Goal: Task Accomplishment & Management: Manage account settings

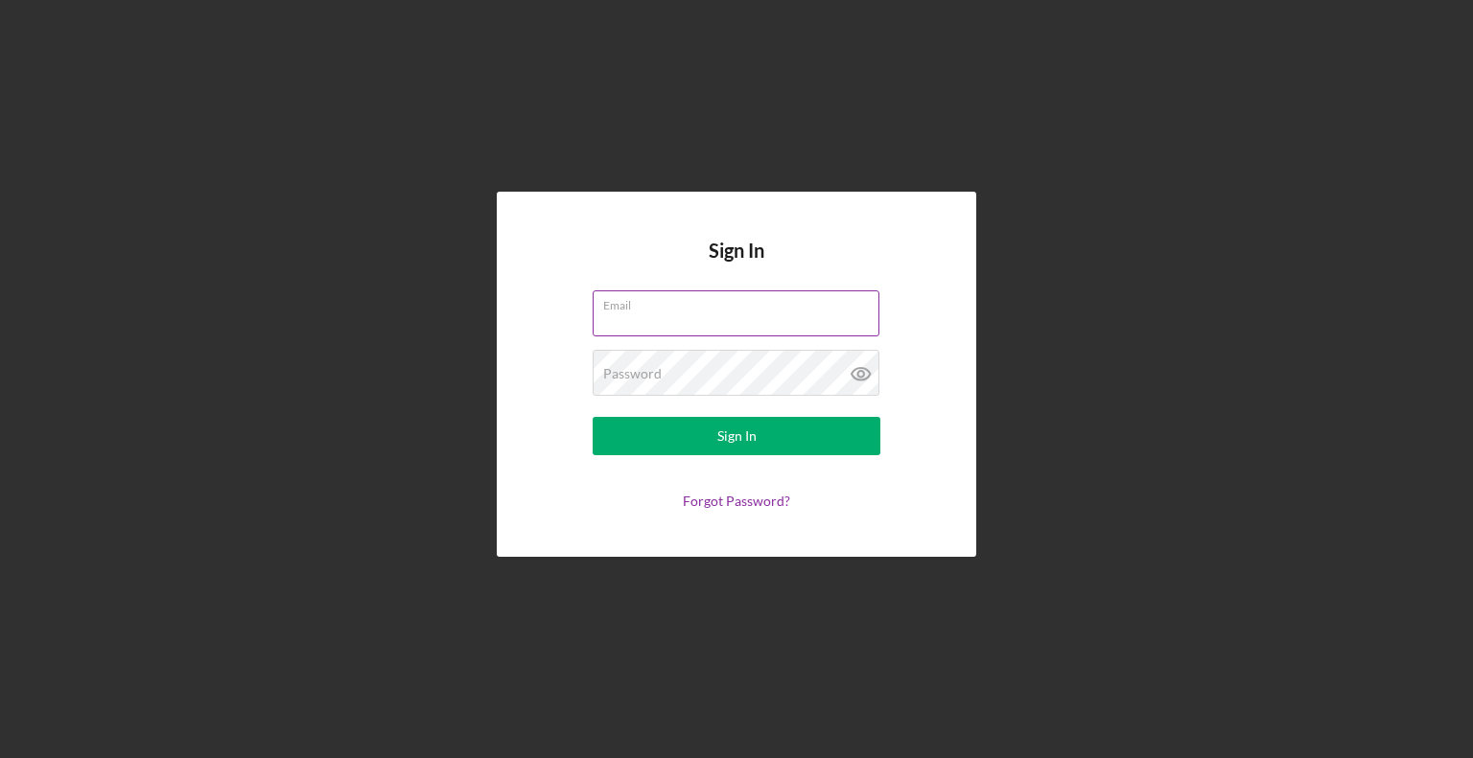
click at [683, 296] on label "Email" at bounding box center [741, 301] width 276 height 21
click at [683, 296] on input "Email" at bounding box center [735, 313] width 287 height 46
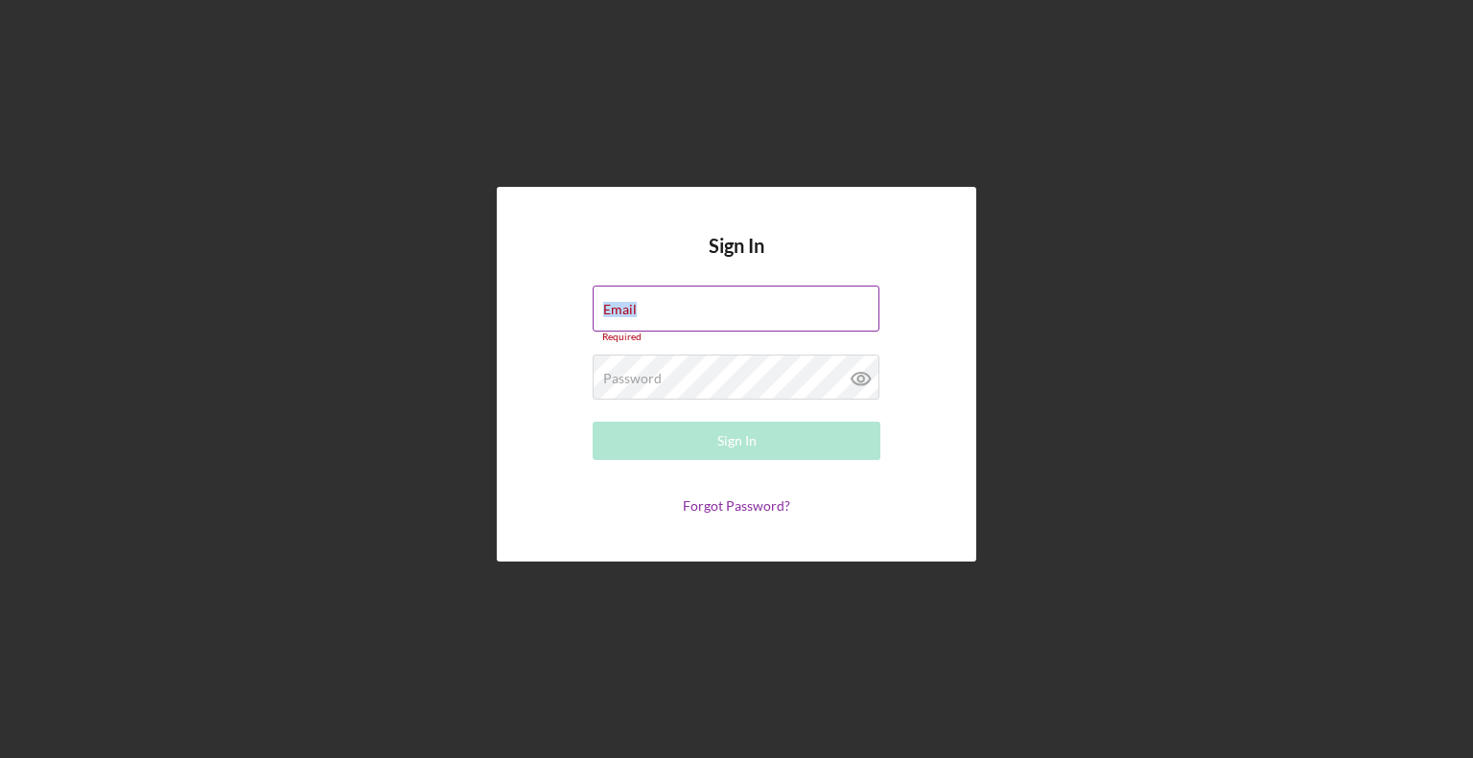
click at [683, 296] on div "Email Required" at bounding box center [736, 315] width 288 height 58
click at [682, 316] on input "Email" at bounding box center [735, 309] width 287 height 46
type input "[PERSON_NAME][EMAIL_ADDRESS][DOMAIN_NAME]"
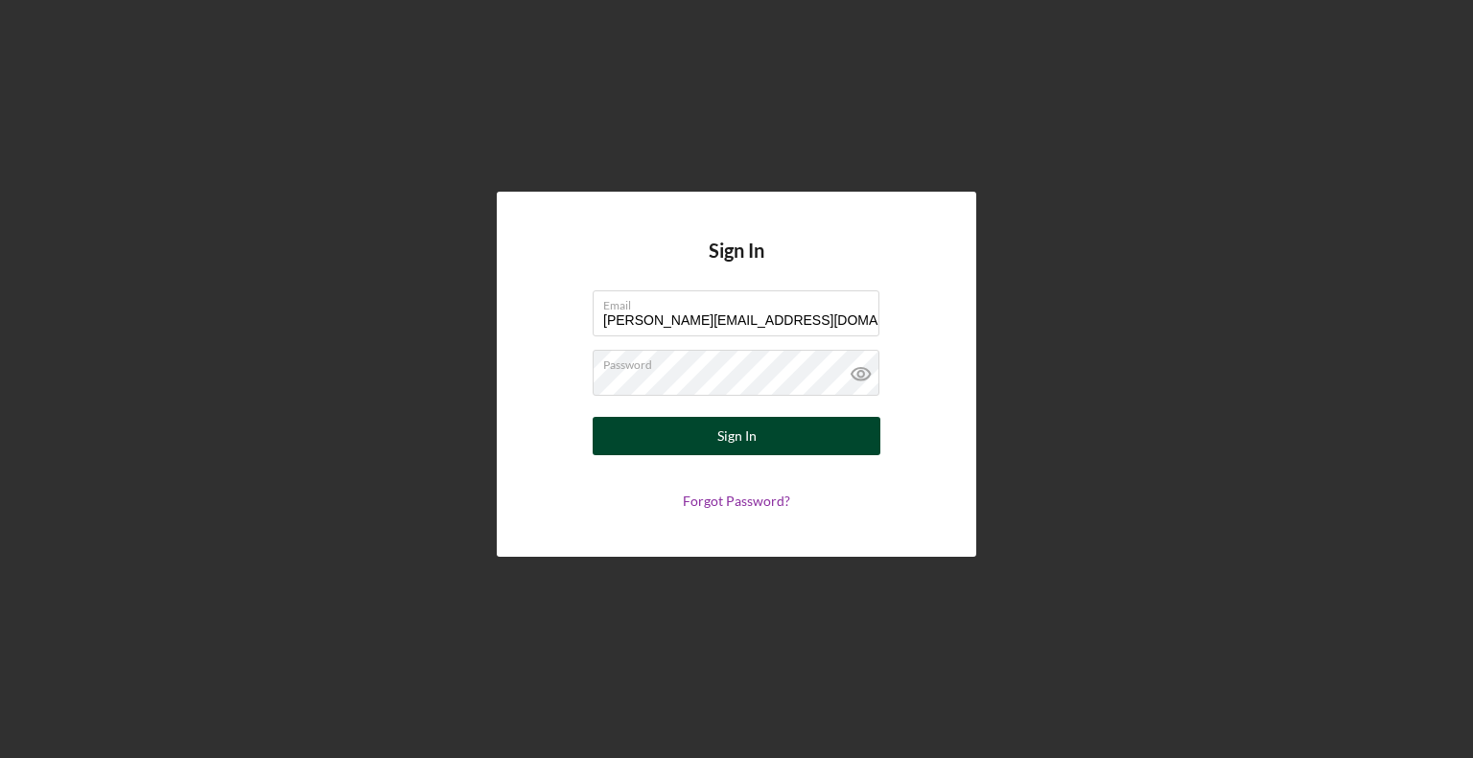
click at [748, 442] on div "Sign In" at bounding box center [736, 436] width 39 height 38
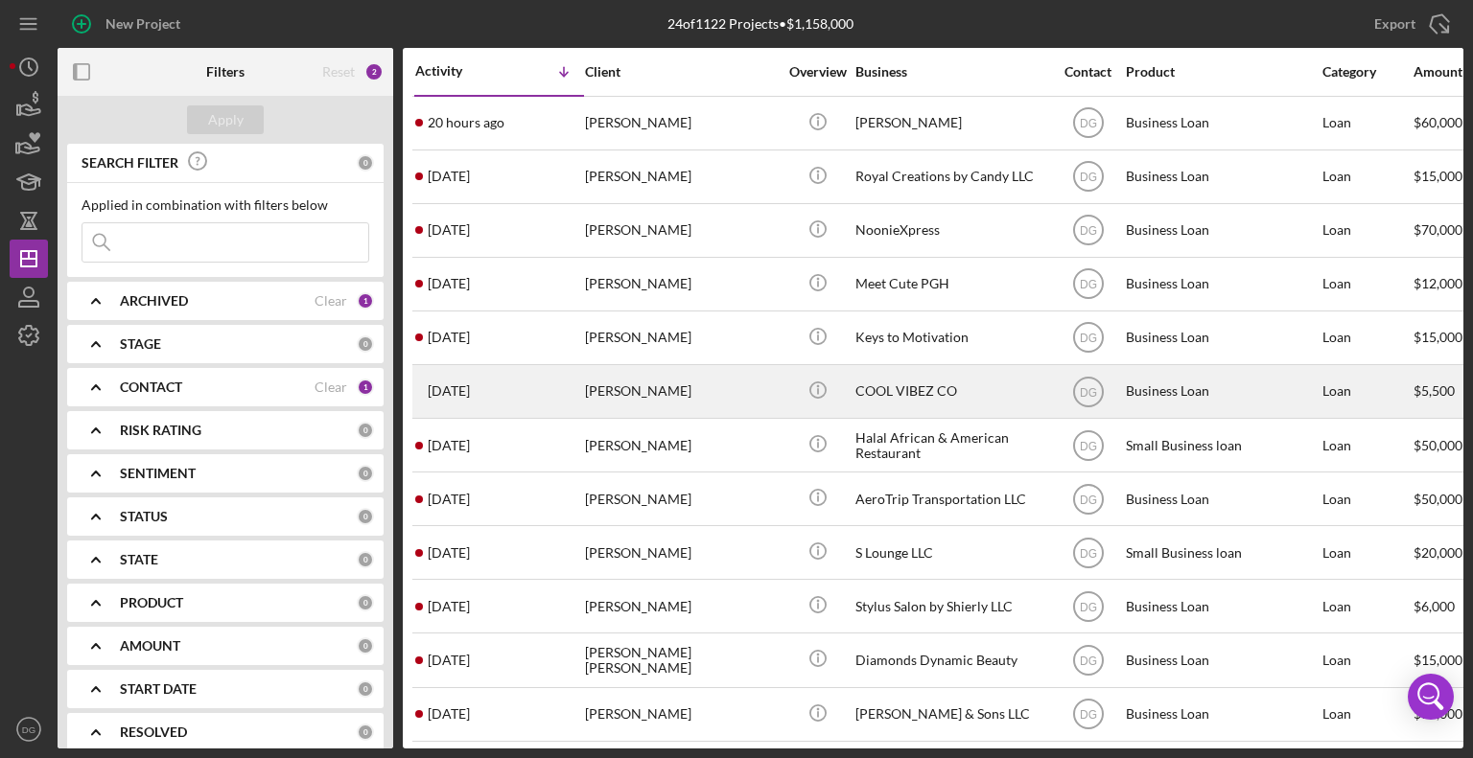
click at [893, 396] on div "COOL VIBEZ CO" at bounding box center [951, 391] width 192 height 51
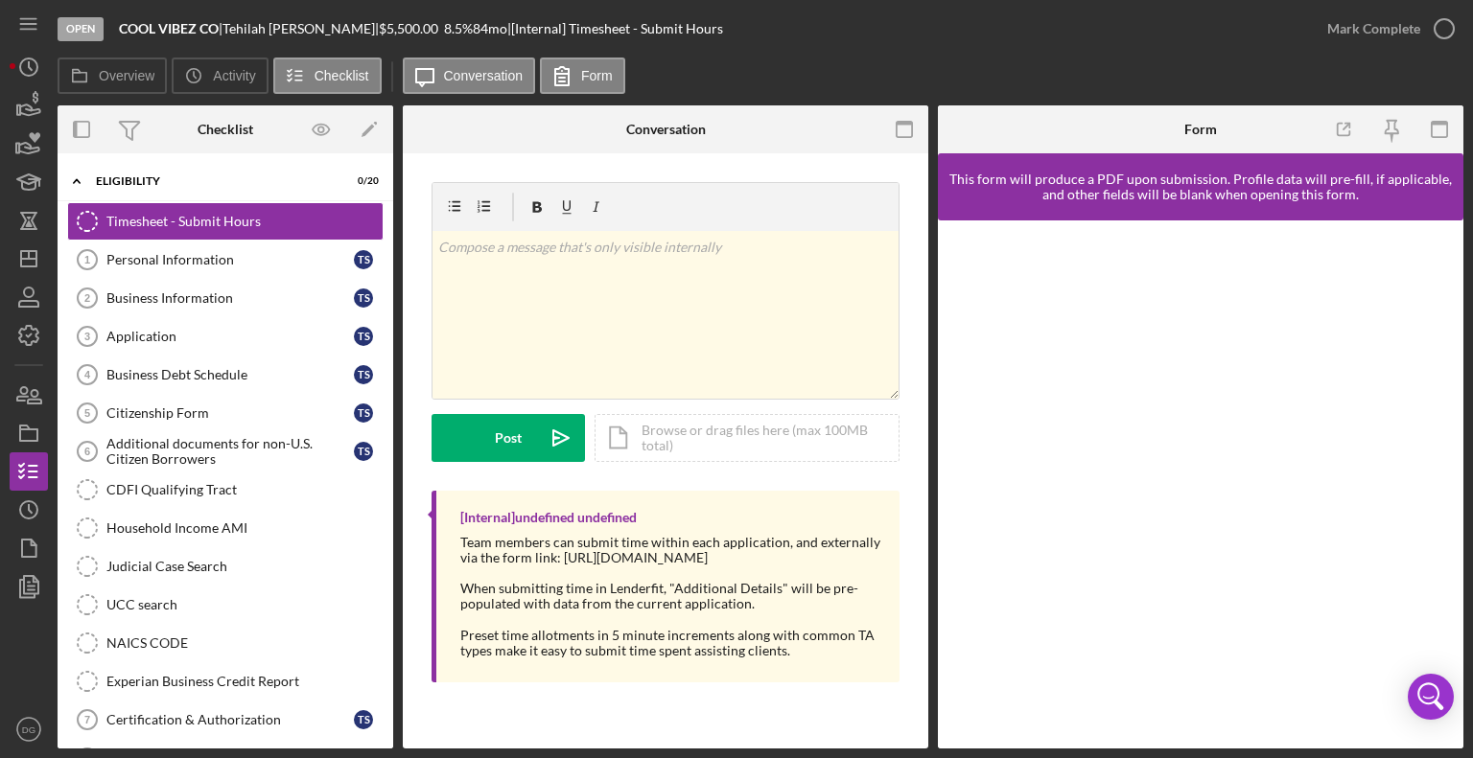
scroll to position [317, 0]
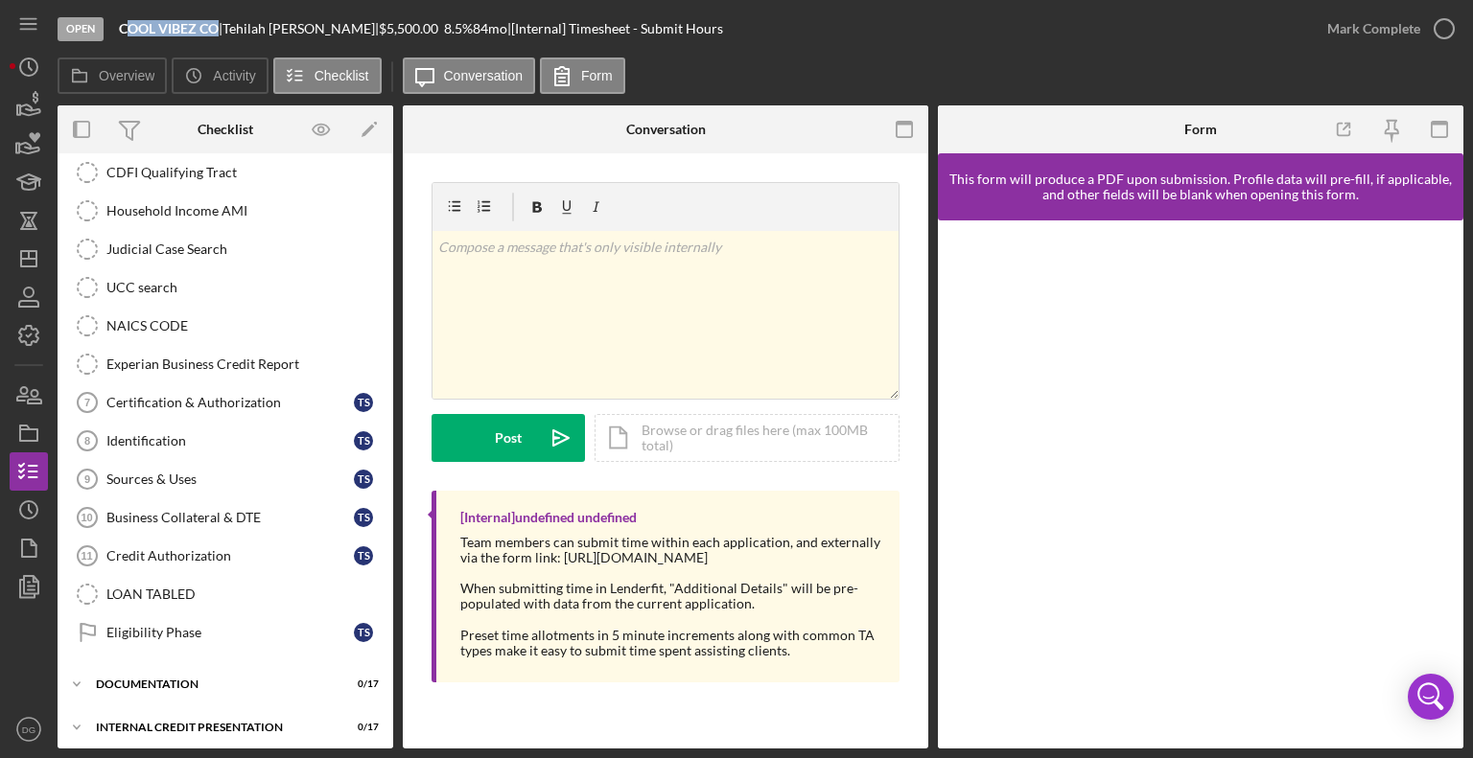
drag, startPoint x: 219, startPoint y: 26, endPoint x: 127, endPoint y: 22, distance: 92.1
click at [127, 22] on b "COOL VIBEZ CO" at bounding box center [169, 28] width 100 height 16
drag, startPoint x: 386, startPoint y: 681, endPoint x: 383, endPoint y: 433, distance: 247.4
click at [383, 433] on div "Icon/Expander Eligibility 0 / 20 Timesheet - Submit Hours Timesheet - Submit Ho…" at bounding box center [226, 297] width 336 height 902
click at [292, 499] on link "Business Collateral & DTE 10 Business Collateral & DTE T S" at bounding box center [225, 518] width 316 height 38
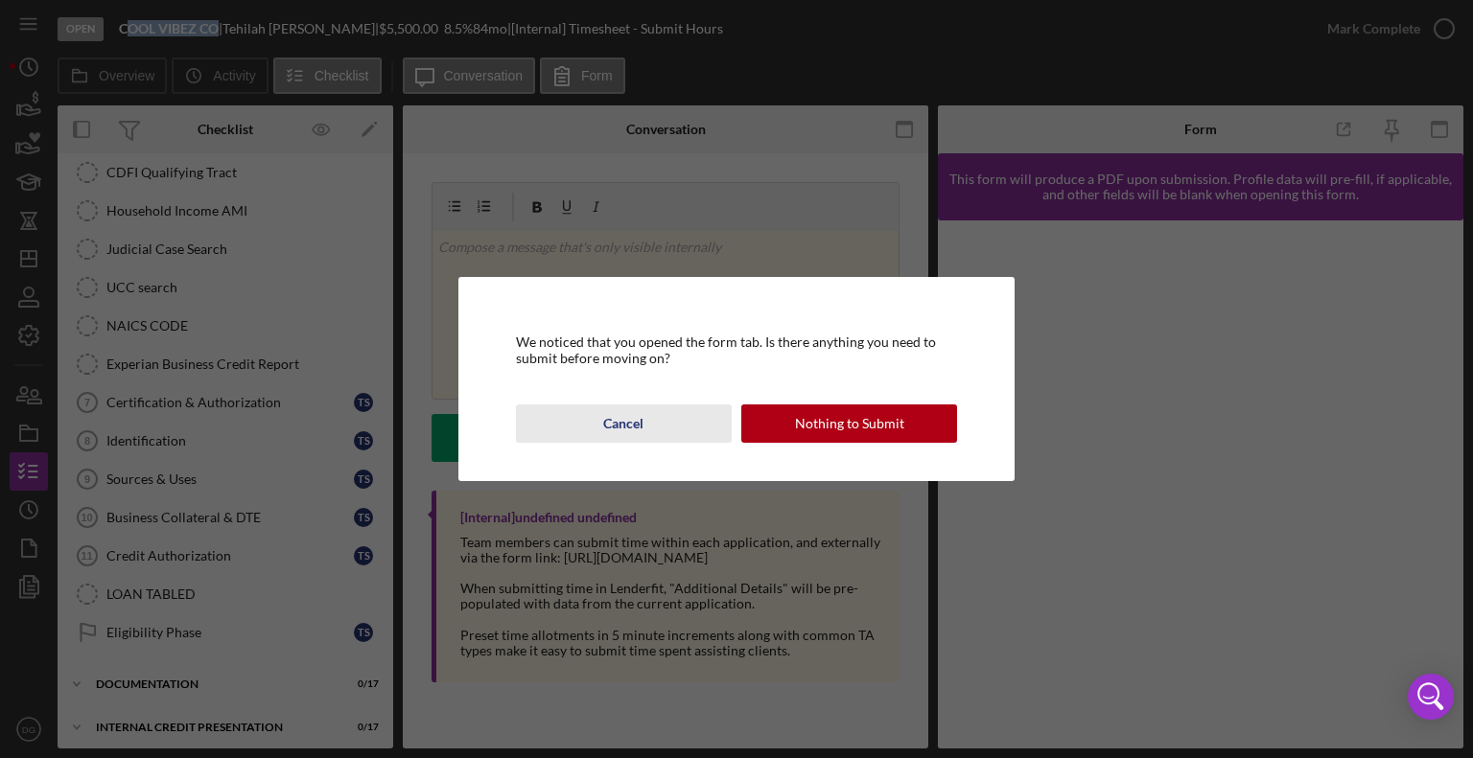
click at [644, 421] on button "Cancel" at bounding box center [624, 424] width 216 height 38
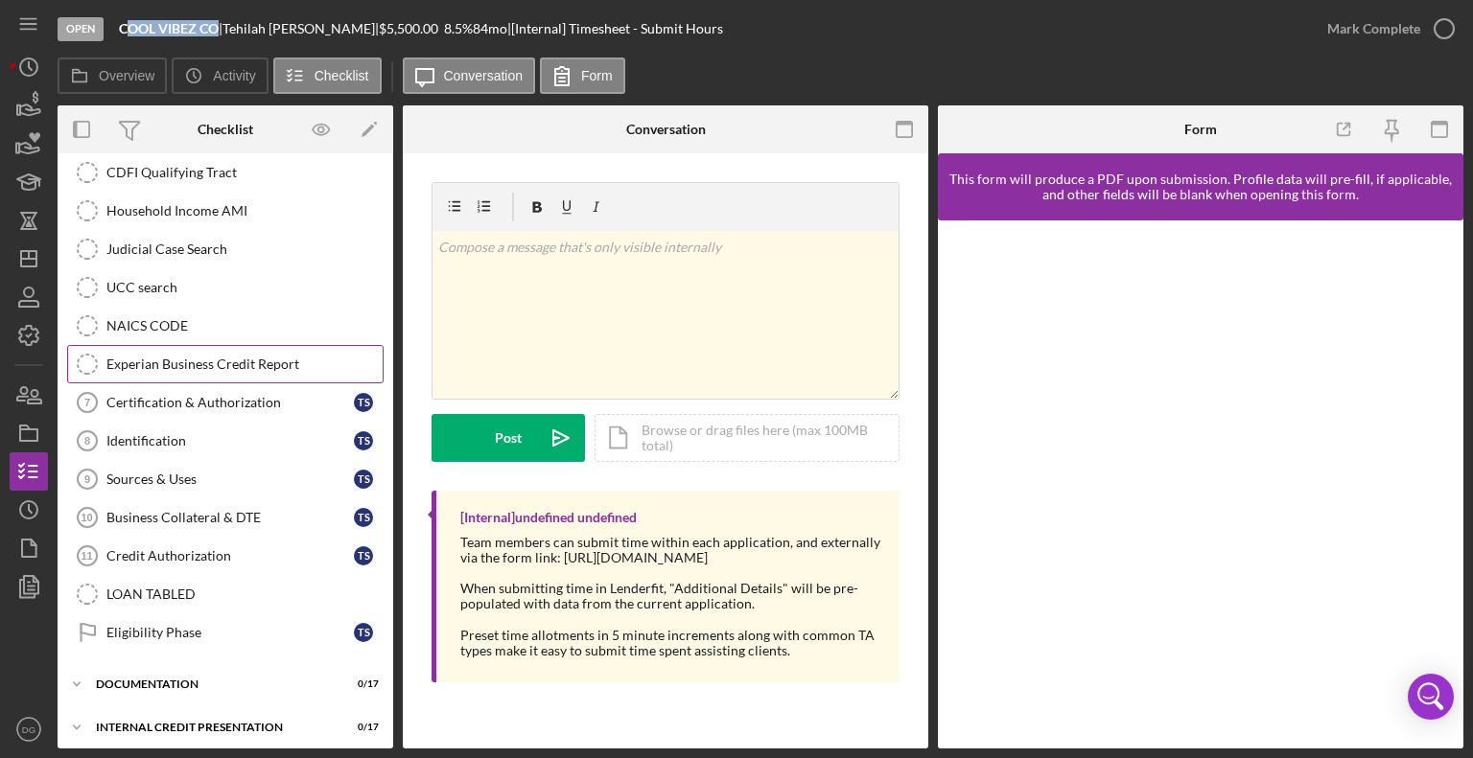
click at [183, 371] on link "Experian Business Credit Report Experian Business Credit Report" at bounding box center [225, 364] width 316 height 38
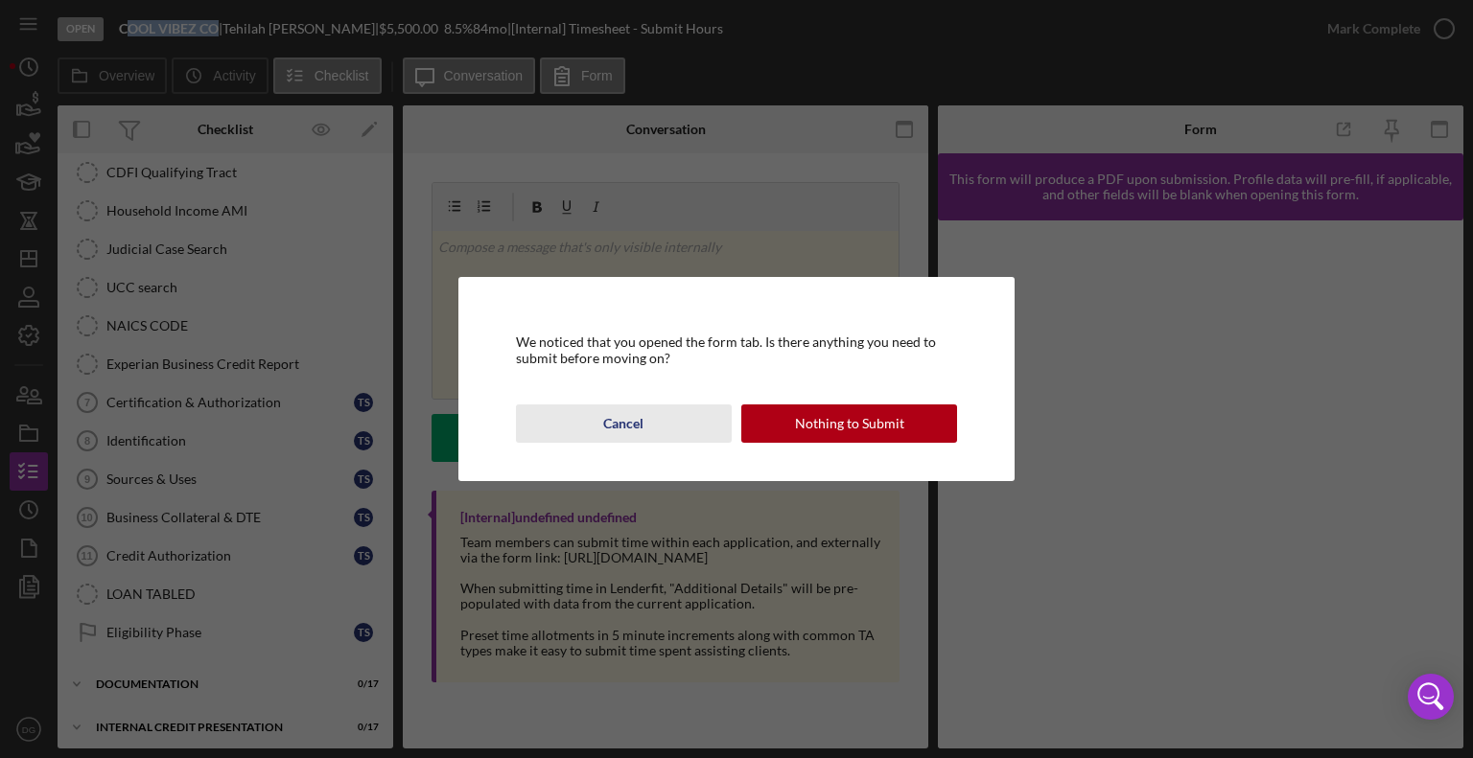
click at [627, 425] on div "Cancel" at bounding box center [623, 424] width 40 height 38
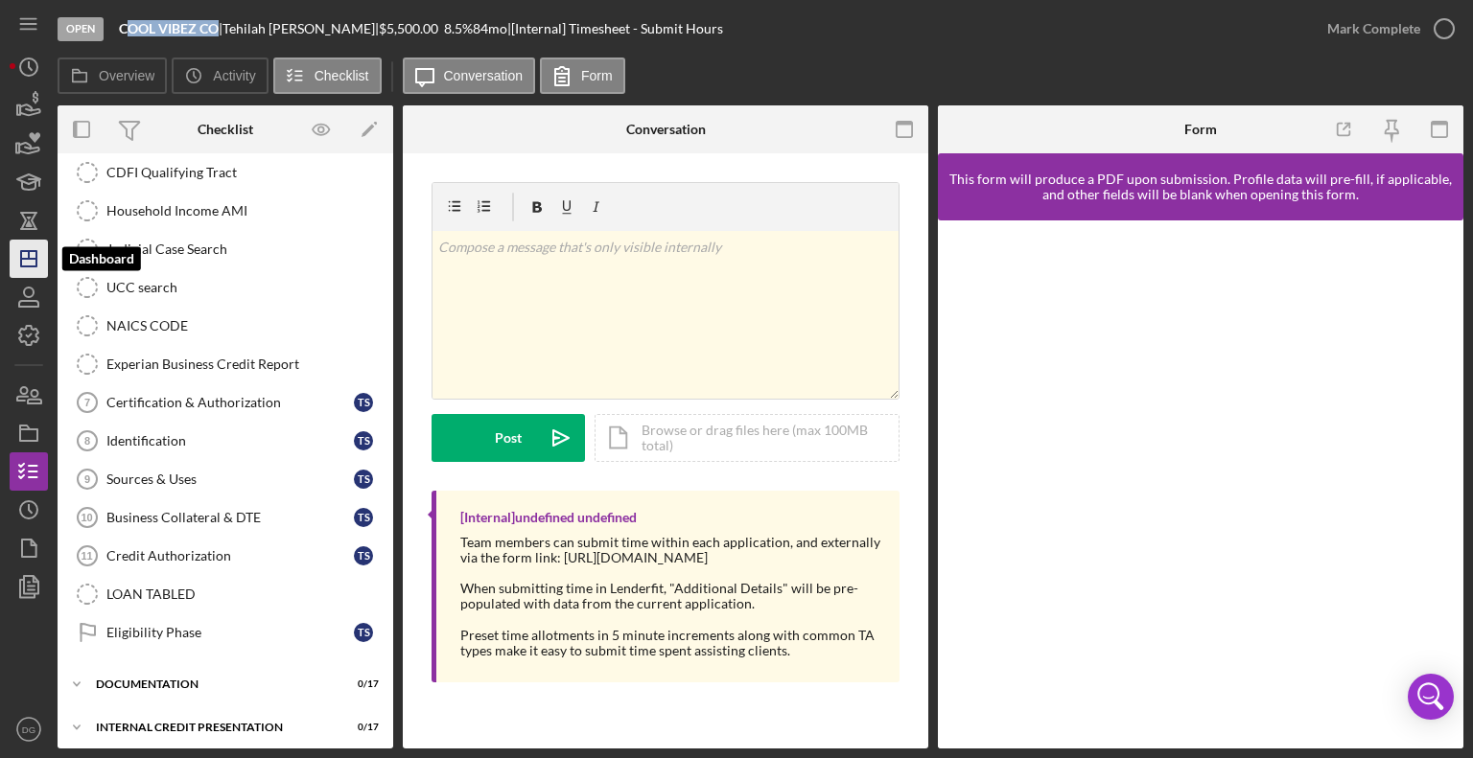
click at [38, 256] on icon "Icon/Dashboard" at bounding box center [29, 259] width 48 height 48
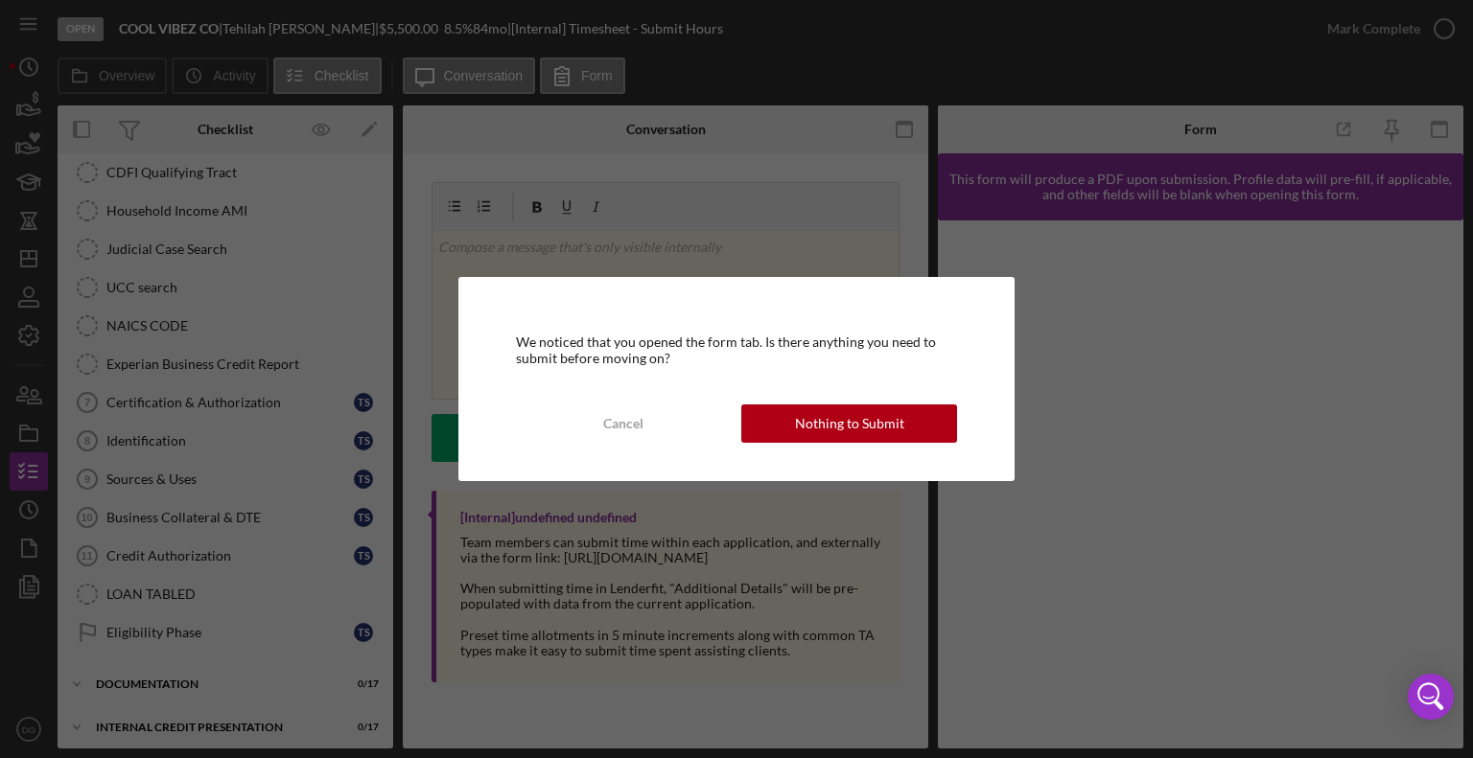
click at [958, 310] on div "We noticed that you opened the form tab. Is there anything you need to submit b…" at bounding box center [736, 378] width 557 height 203
click at [1240, 684] on div "We noticed that you opened the form tab. Is there anything you need to submit b…" at bounding box center [736, 379] width 1473 height 758
